Goal: Feedback & Contribution: Submit feedback/report problem

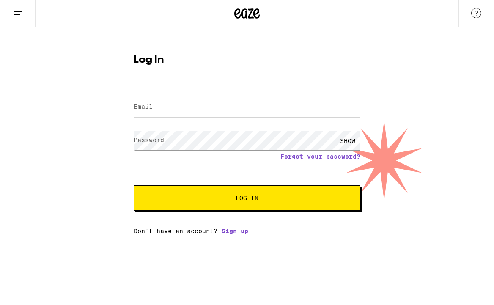
type input "[EMAIL_ADDRESS][DOMAIN_NAME]"
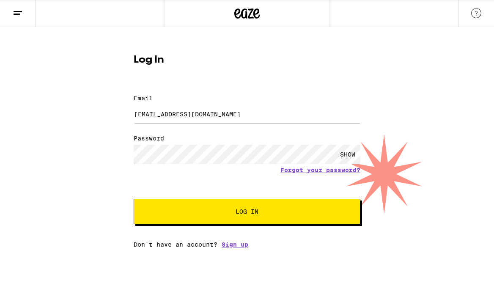
click at [250, 208] on span "Log In" at bounding box center [247, 211] width 23 height 6
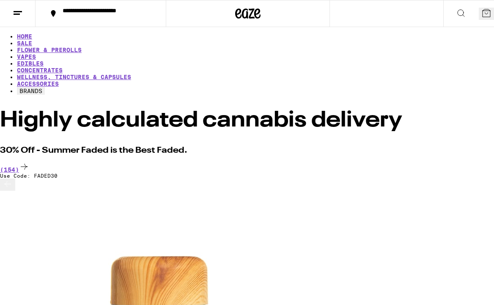
click at [22, 16] on icon at bounding box center [18, 13] width 10 height 10
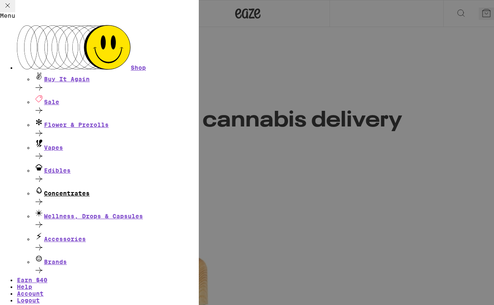
scroll to position [61, 0]
click at [44, 290] on link "Account" at bounding box center [30, 293] width 27 height 7
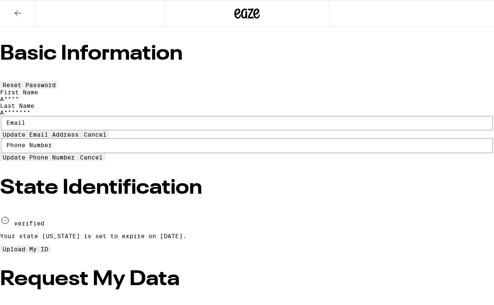
type input "[EMAIL_ADDRESS][DOMAIN_NAME]"
type input "[PHONE_NUMBER]"
click at [15, 16] on icon at bounding box center [18, 13] width 10 height 10
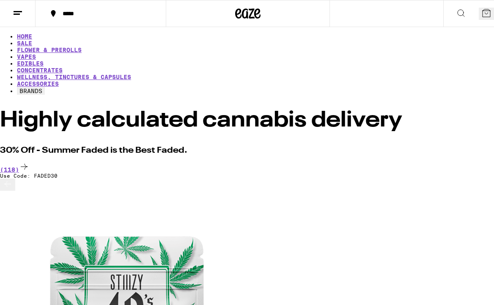
click at [21, 14] on icon at bounding box center [18, 13] width 10 height 10
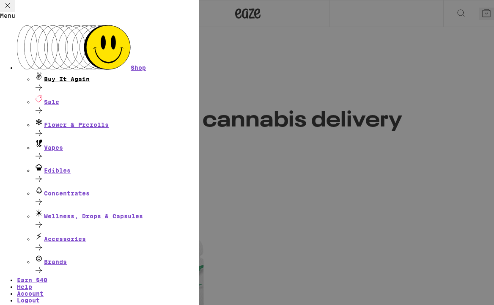
click at [73, 71] on div "Buy It Again" at bounding box center [116, 76] width 165 height 11
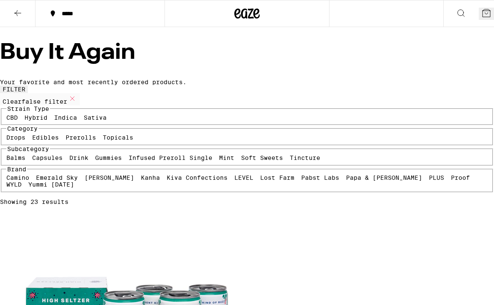
click at [15, 10] on icon at bounding box center [18, 13] width 10 height 10
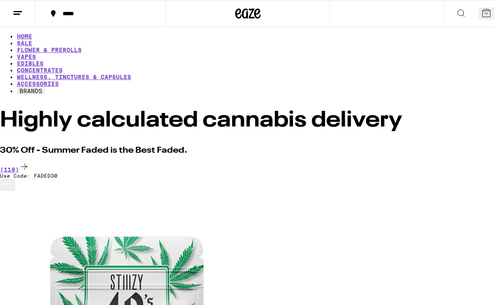
click at [19, 11] on line at bounding box center [18, 11] width 8 height 0
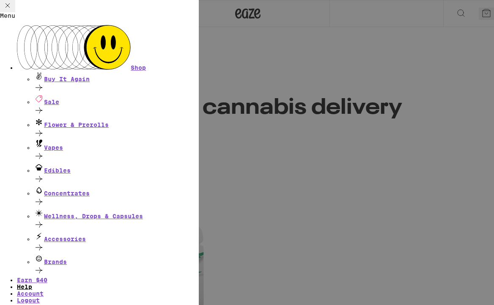
scroll to position [14, 0]
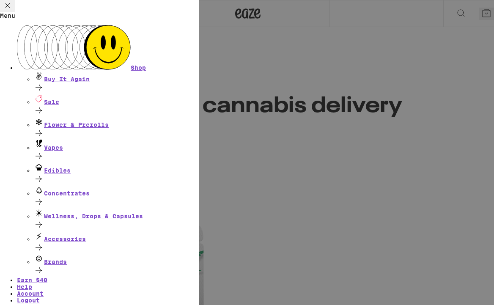
click at [55, 184] on ul "Shop Buy It Again Sale Flower & Prerolls Vapes Edibles Concentrates Wellness, D…" at bounding box center [99, 171] width 199 height 292
click at [32, 283] on link "Help" at bounding box center [24, 286] width 15 height 7
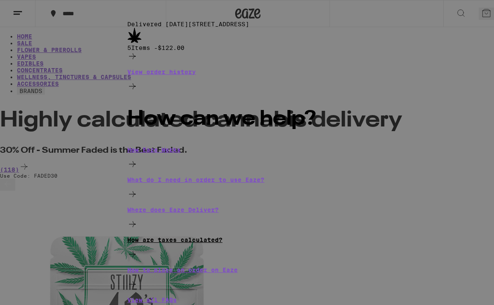
scroll to position [20, 0]
click at [127, 75] on p "View order history" at bounding box center [246, 72] width 239 height 7
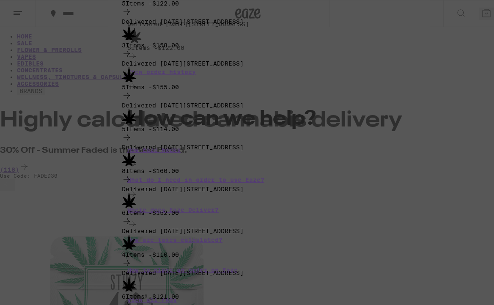
click at [132, 17] on icon at bounding box center [127, 12] width 10 height 10
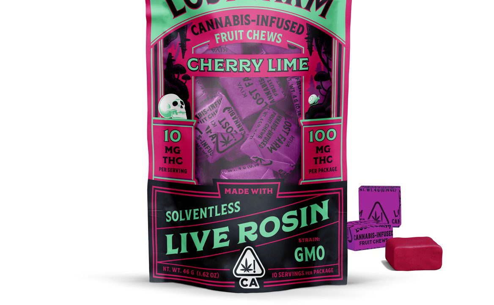
scroll to position [51, 0]
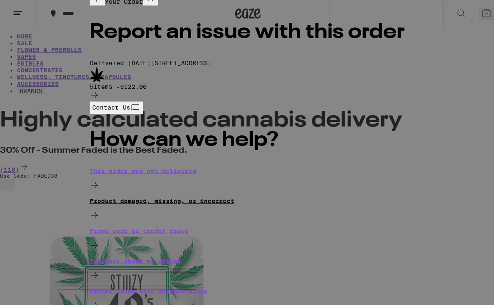
click at [156, 204] on p "Product damaged, missing, or incorrect" at bounding box center [247, 200] width 315 height 7
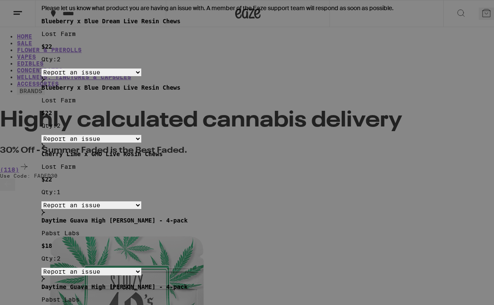
scroll to position [13, 0]
click at [129, 18] on div at bounding box center [246, 18] width 411 height 0
select select "item_wrong"
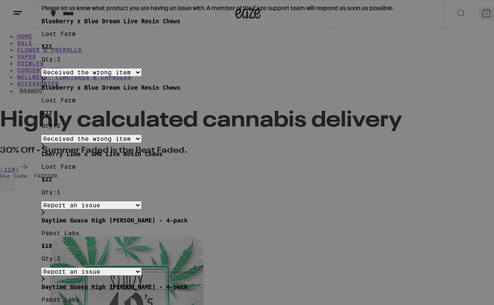
type textarea "I ordered the Hybrid strain and received the Sativa strain."
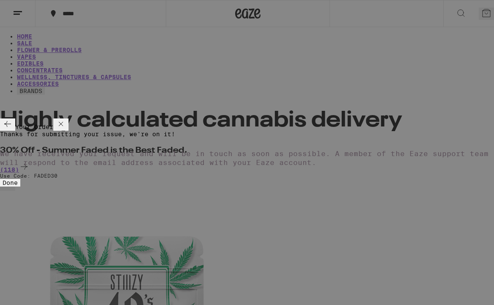
scroll to position [0, 0]
click at [18, 179] on span "Done" at bounding box center [10, 182] width 15 height 7
